Goal: Information Seeking & Learning: Learn about a topic

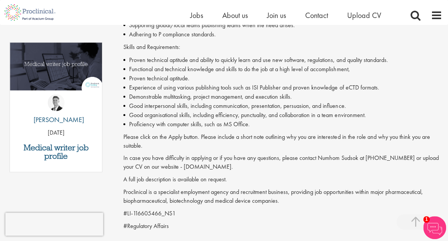
scroll to position [377, 0]
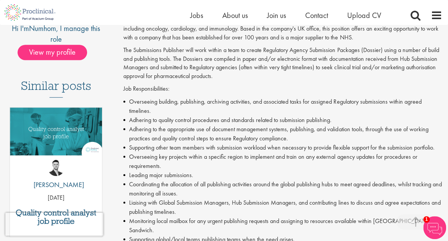
scroll to position [163, 0]
click at [264, 81] on div "Proclinical is advertising a vacancy for a Submissions Publisher position with …" at bounding box center [282, 224] width 319 height 437
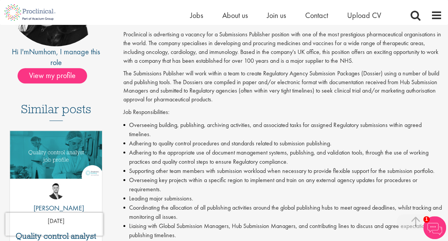
scroll to position [134, 0]
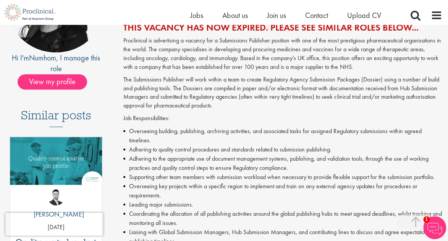
click at [315, 94] on p "The Submissions Publisher will work within a team to create Regulatory Agency S…" at bounding box center [282, 92] width 319 height 35
click at [191, 132] on li "Overseeing building, publishing, archiving activities, and associated tasks for…" at bounding box center [282, 135] width 319 height 18
click at [254, 116] on p "Job Responsibilities:" at bounding box center [282, 118] width 319 height 9
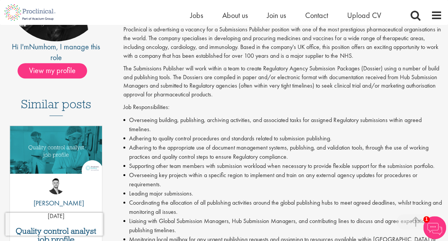
scroll to position [145, 0]
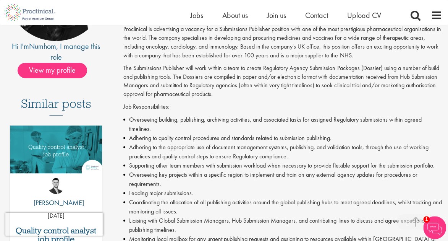
click at [249, 84] on p "The Submissions Publisher will work within a team to create Regulatory Agency S…" at bounding box center [282, 81] width 319 height 35
